Goal: Task Accomplishment & Management: Manage account settings

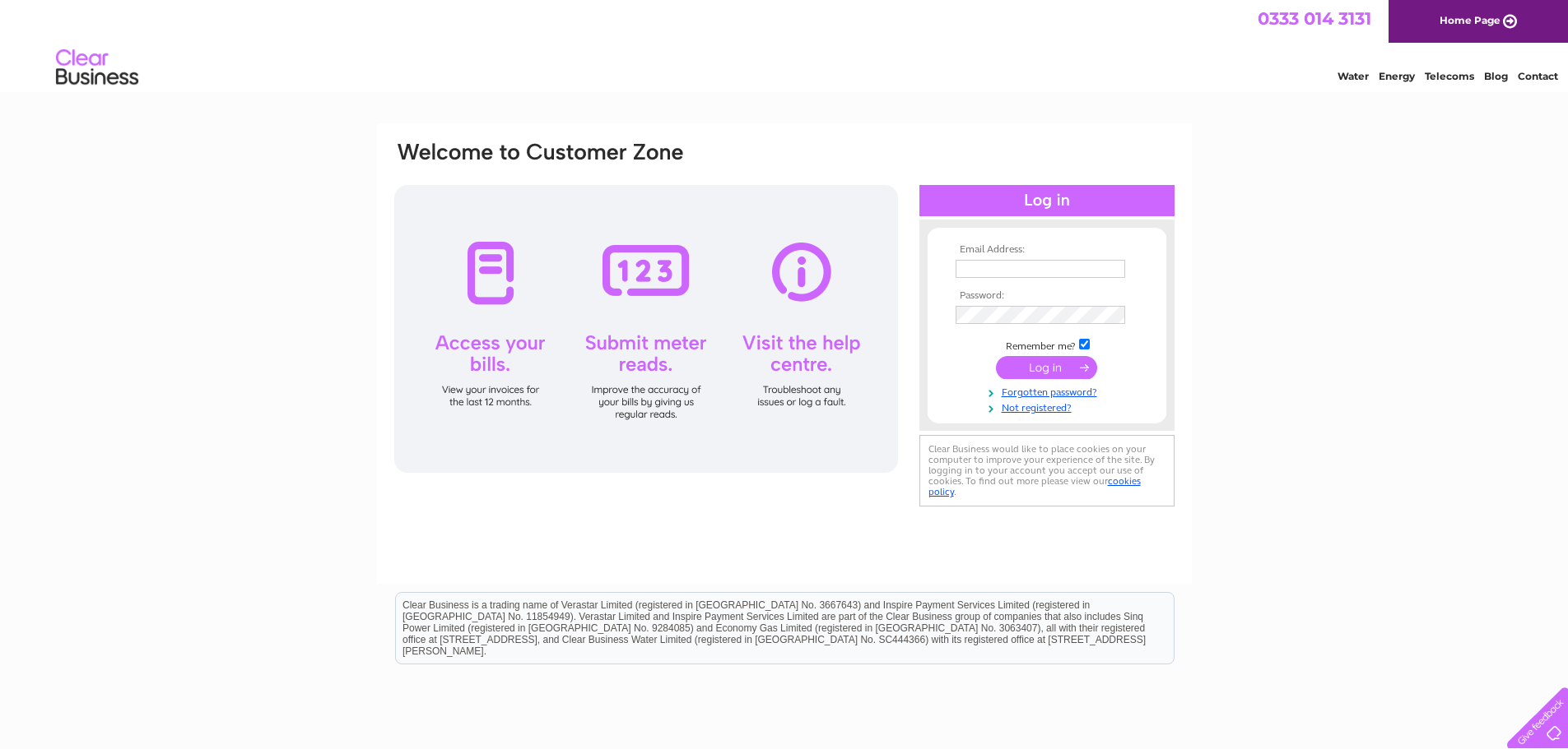
type input "campkinscameras@btconnect.com"
click at [1031, 361] on input "submit" at bounding box center [1046, 368] width 101 height 23
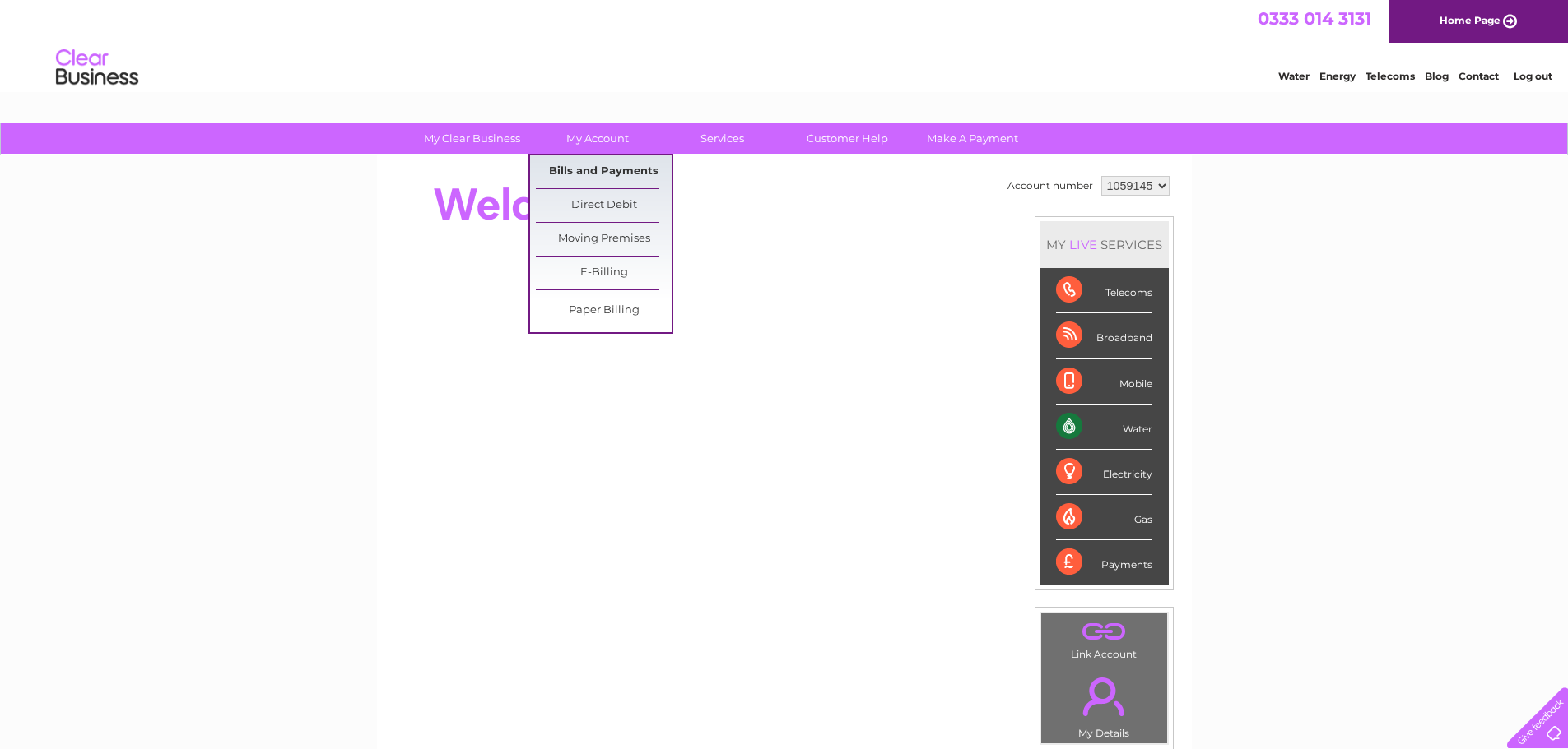
click at [587, 167] on link "Bills and Payments" at bounding box center [603, 172] width 135 height 33
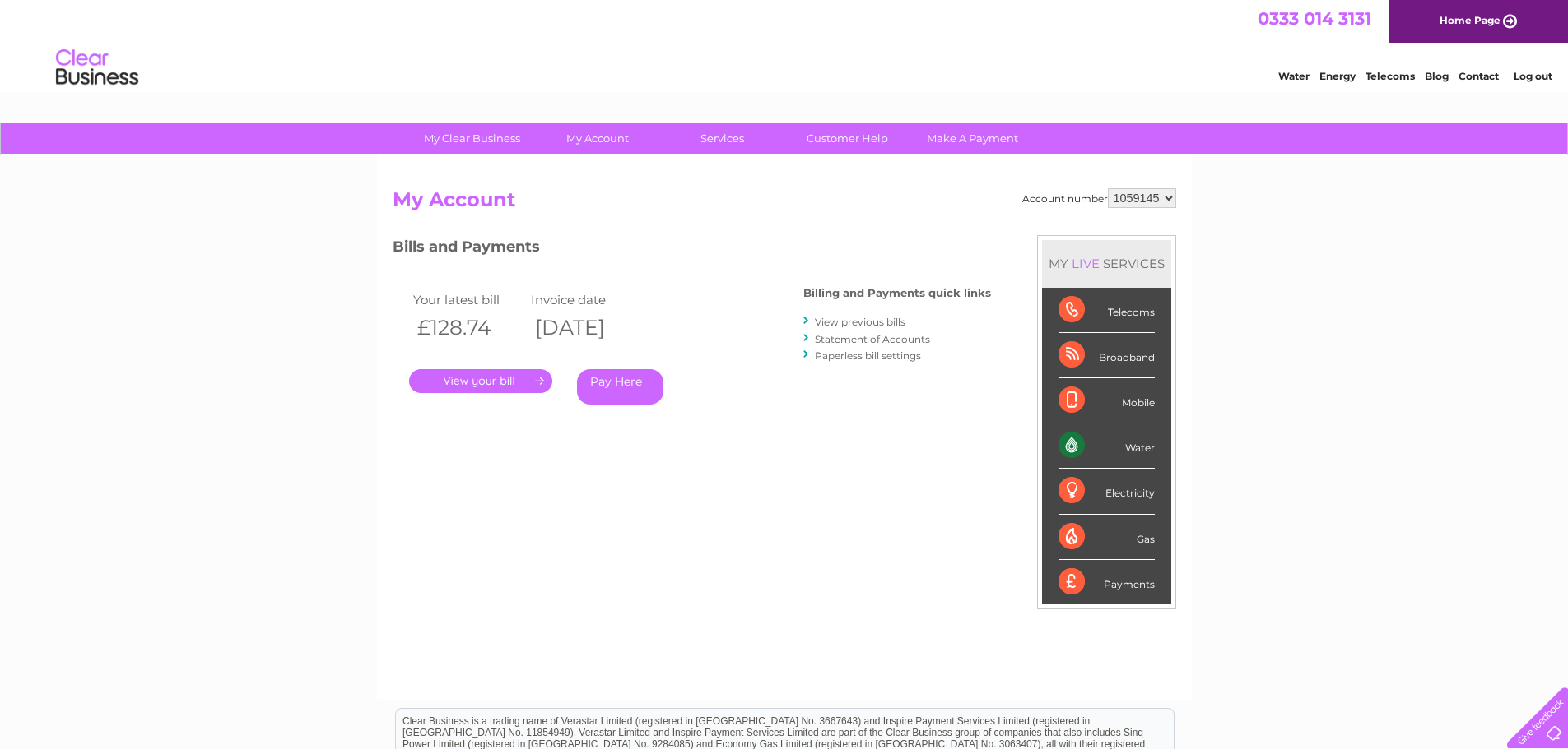
click at [501, 381] on link "." at bounding box center [480, 381] width 143 height 24
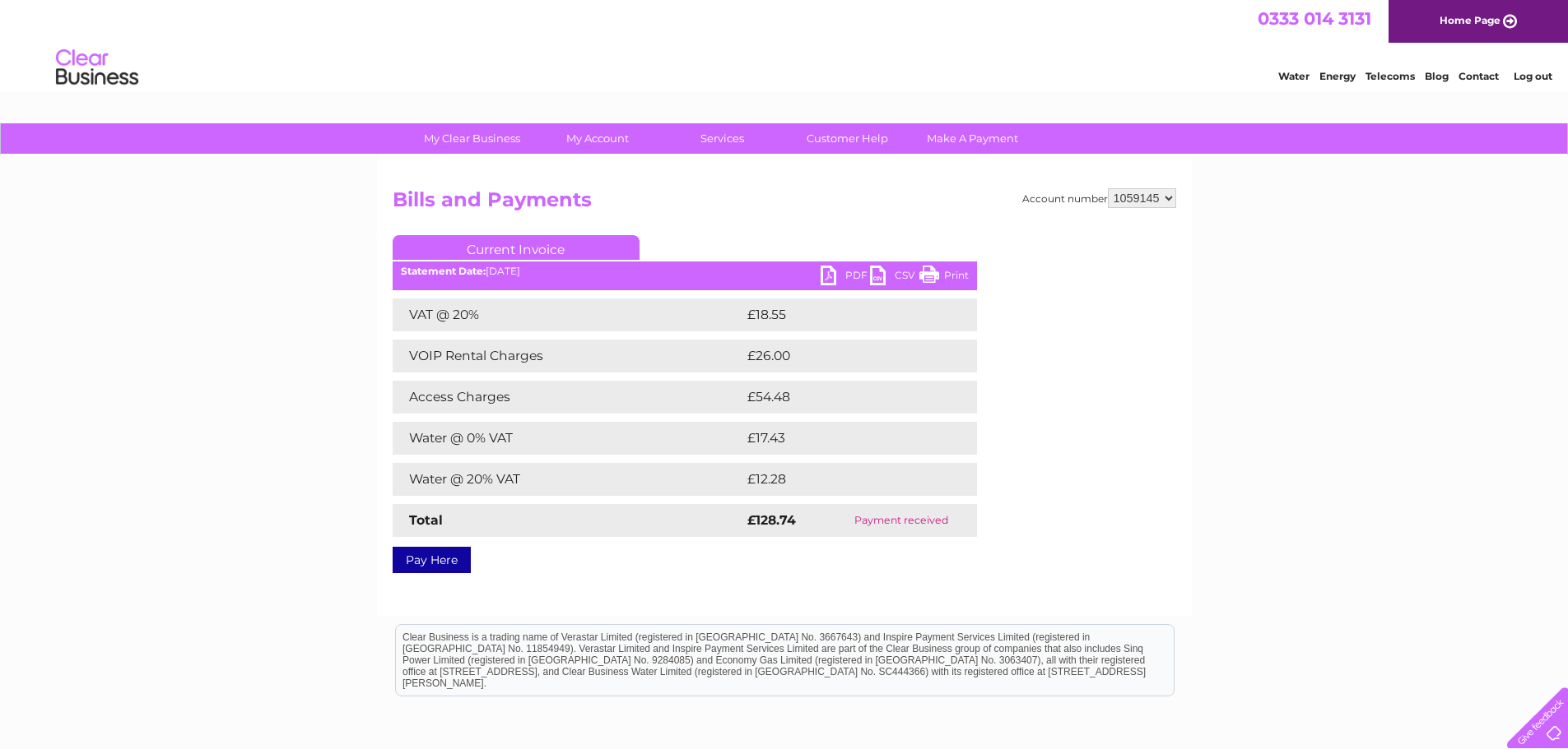
click at [833, 274] on link "PDF" at bounding box center [845, 277] width 50 height 24
drag, startPoint x: 1550, startPoint y: 74, endPoint x: 1449, endPoint y: 74, distance: 101.0
click at [1550, 74] on link "Log out" at bounding box center [1532, 76] width 38 height 12
